Goal: Task Accomplishment & Management: Use online tool/utility

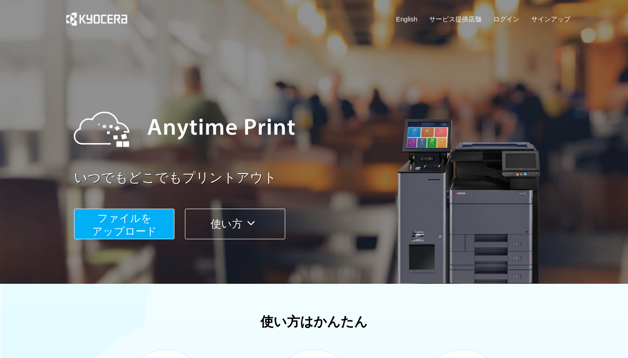
click at [141, 235] on span "ファイルを ​​アップロード" at bounding box center [124, 224] width 65 height 25
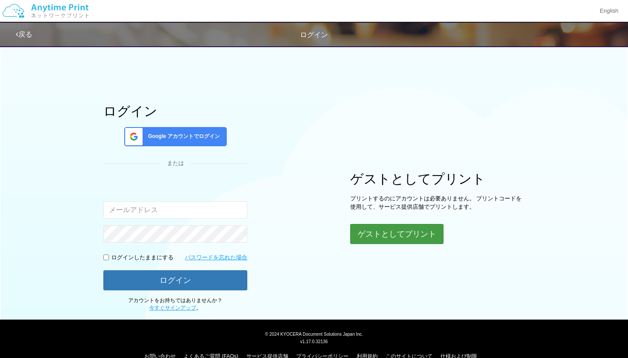
click at [371, 236] on button "ゲストとしてプリント" at bounding box center [396, 234] width 93 height 20
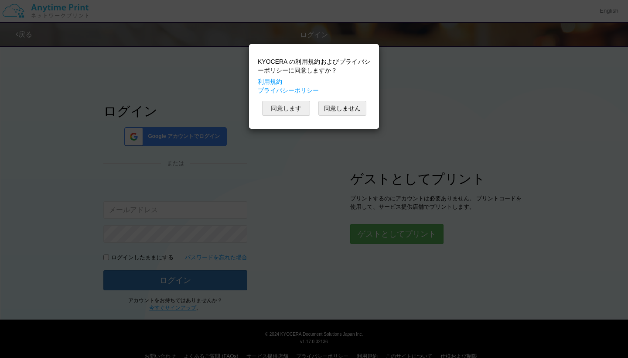
click at [299, 114] on button "同意します" at bounding box center [286, 108] width 48 height 15
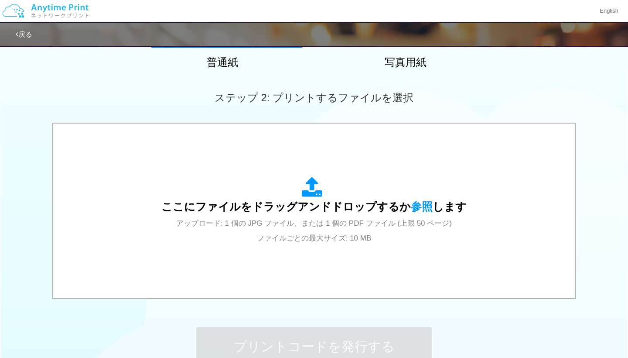
scroll to position [209, 0]
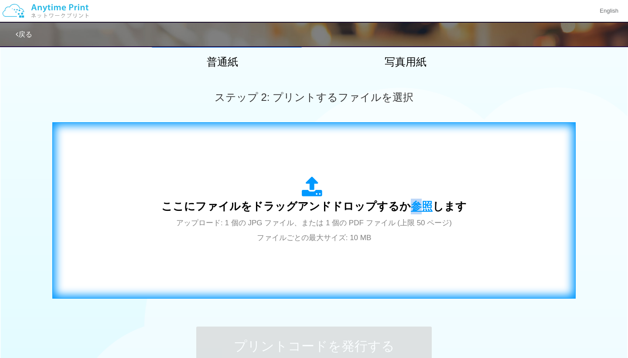
click at [413, 210] on span "参照" at bounding box center [422, 206] width 22 height 12
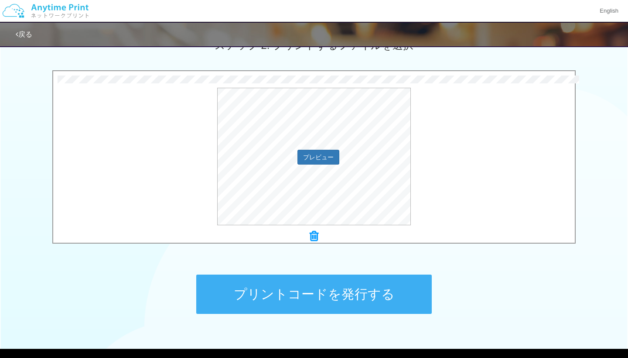
scroll to position [264, 0]
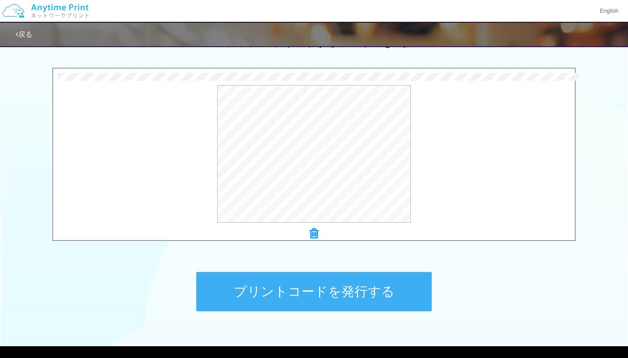
click at [371, 291] on button "プリントコードを発行する" at bounding box center [314, 291] width 236 height 39
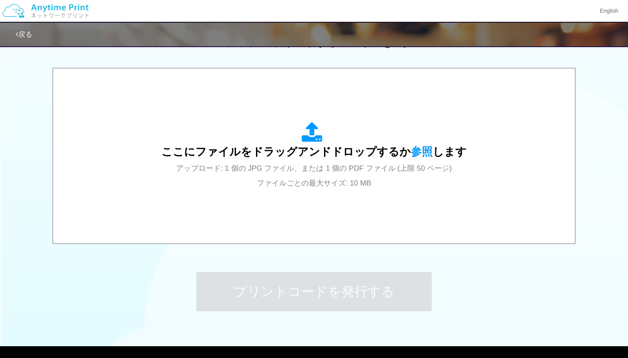
scroll to position [0, 0]
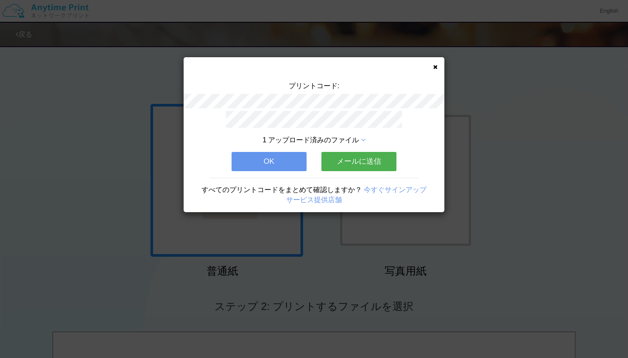
click at [436, 68] on icon at bounding box center [435, 67] width 4 height 6
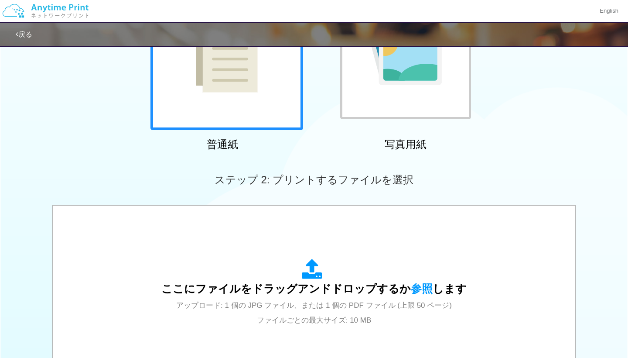
scroll to position [128, 0]
